Goal: Task Accomplishment & Management: Complete application form

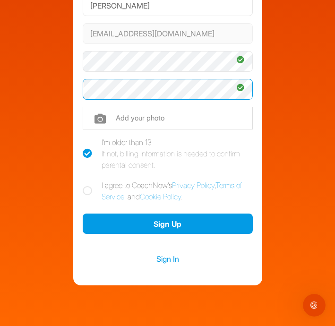
scroll to position [147, 0]
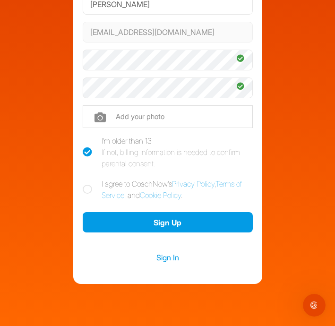
click at [83, 192] on icon at bounding box center [87, 189] width 9 height 9
click at [83, 184] on input "I agree to CoachNow's Privacy Policy , Terms of Service , and Cookie Policy ." at bounding box center [86, 181] width 6 height 6
checkbox input "true"
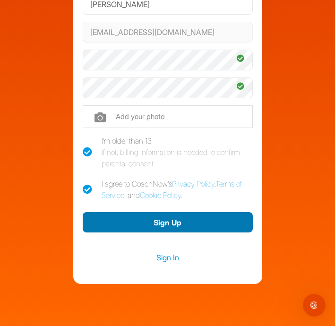
click at [126, 222] on button "Sign Up" at bounding box center [168, 222] width 170 height 20
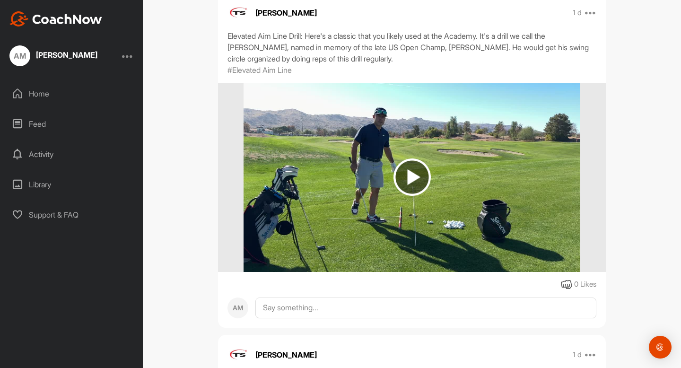
scroll to position [1847, 0]
